Goal: Information Seeking & Learning: Compare options

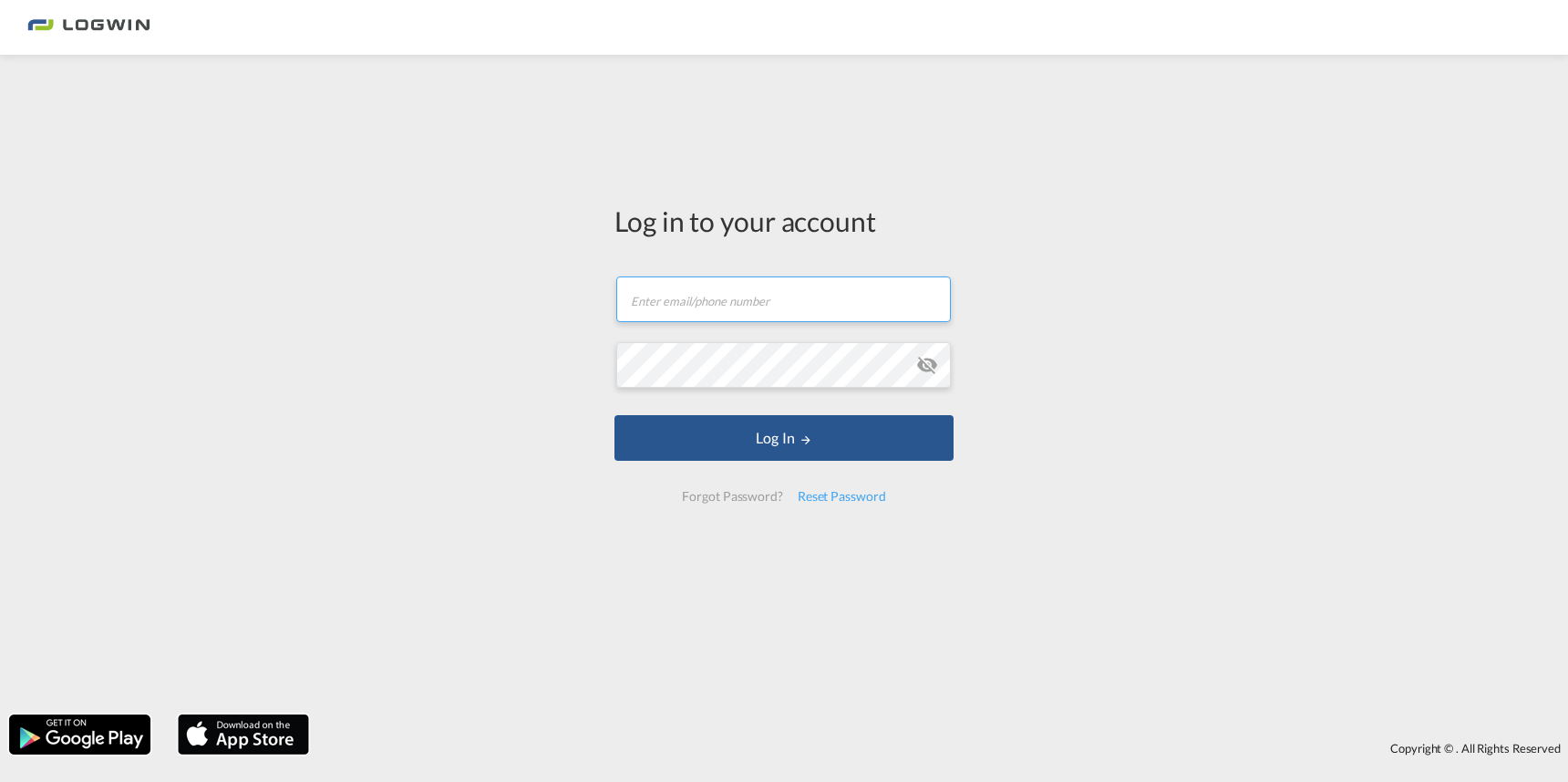
type input "[PERSON_NAME][EMAIL_ADDRESS][PERSON_NAME][DOMAIN_NAME]"
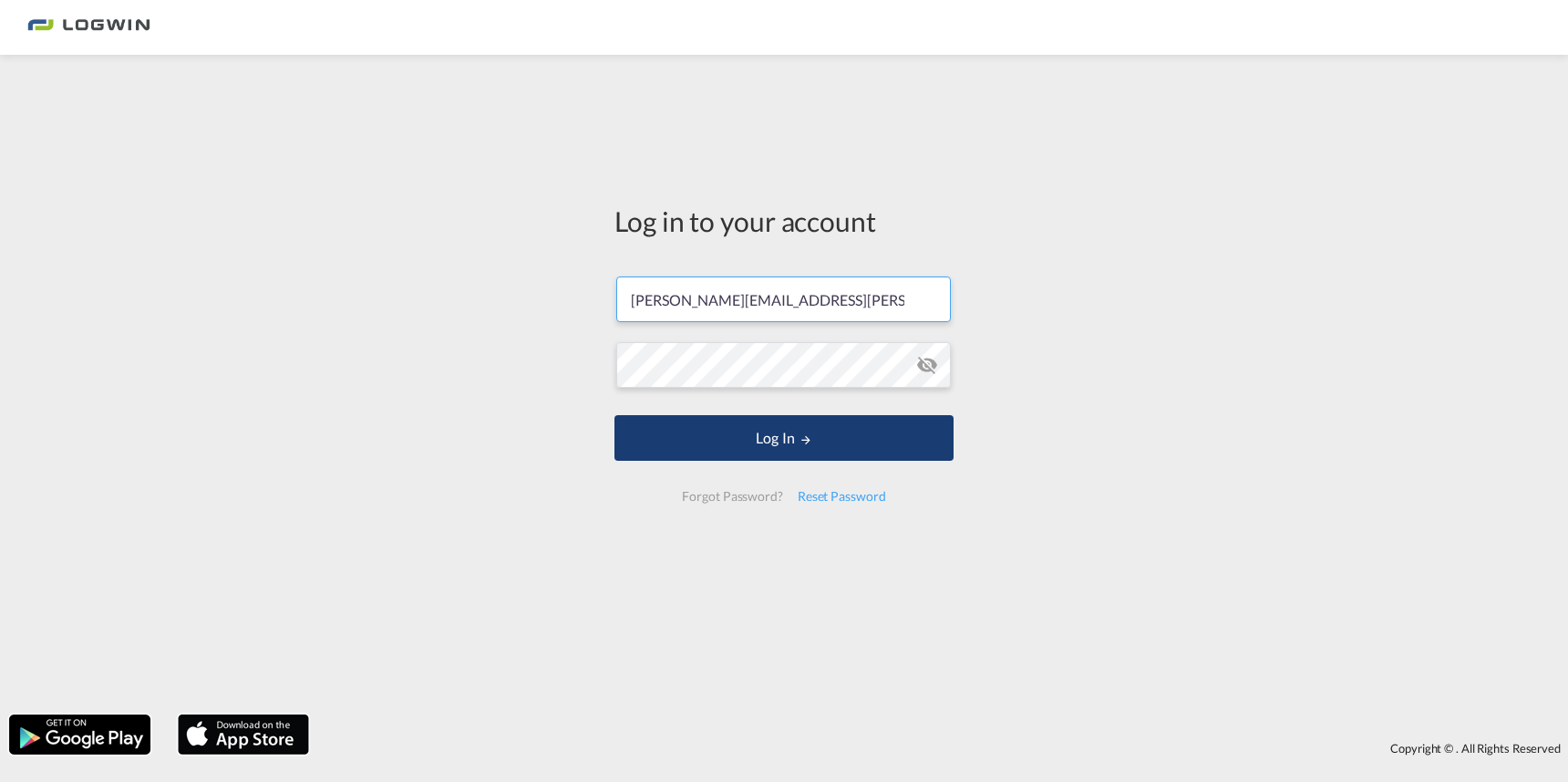
drag, startPoint x: 1210, startPoint y: 8, endPoint x: 766, endPoint y: 438, distance: 618.1
click at [766, 437] on button "Log In" at bounding box center [784, 438] width 339 height 46
